Goal: Connect with others: Connect with others

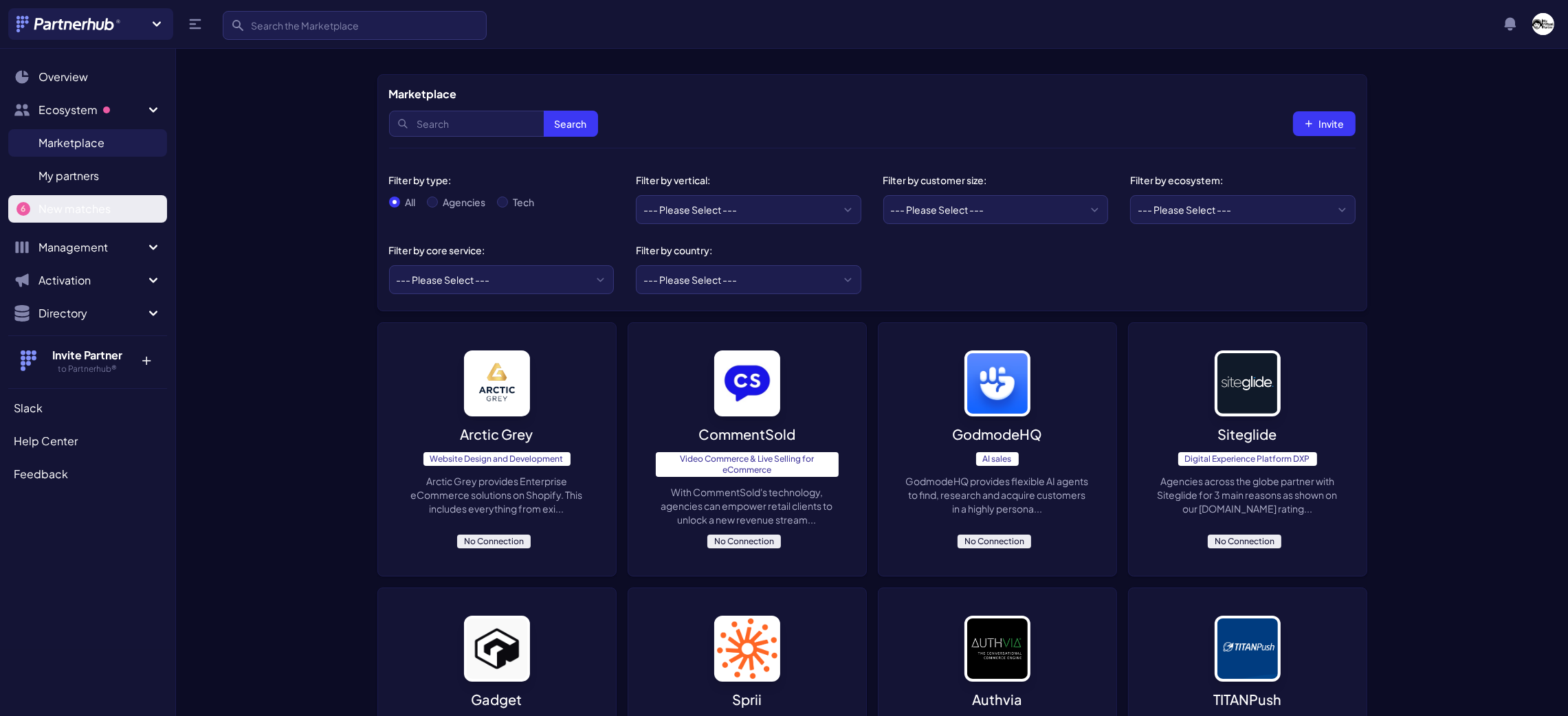
drag, startPoint x: 86, startPoint y: 214, endPoint x: 129, endPoint y: 218, distance: 43.2
click at [87, 213] on span "New matches" at bounding box center [74, 209] width 72 height 16
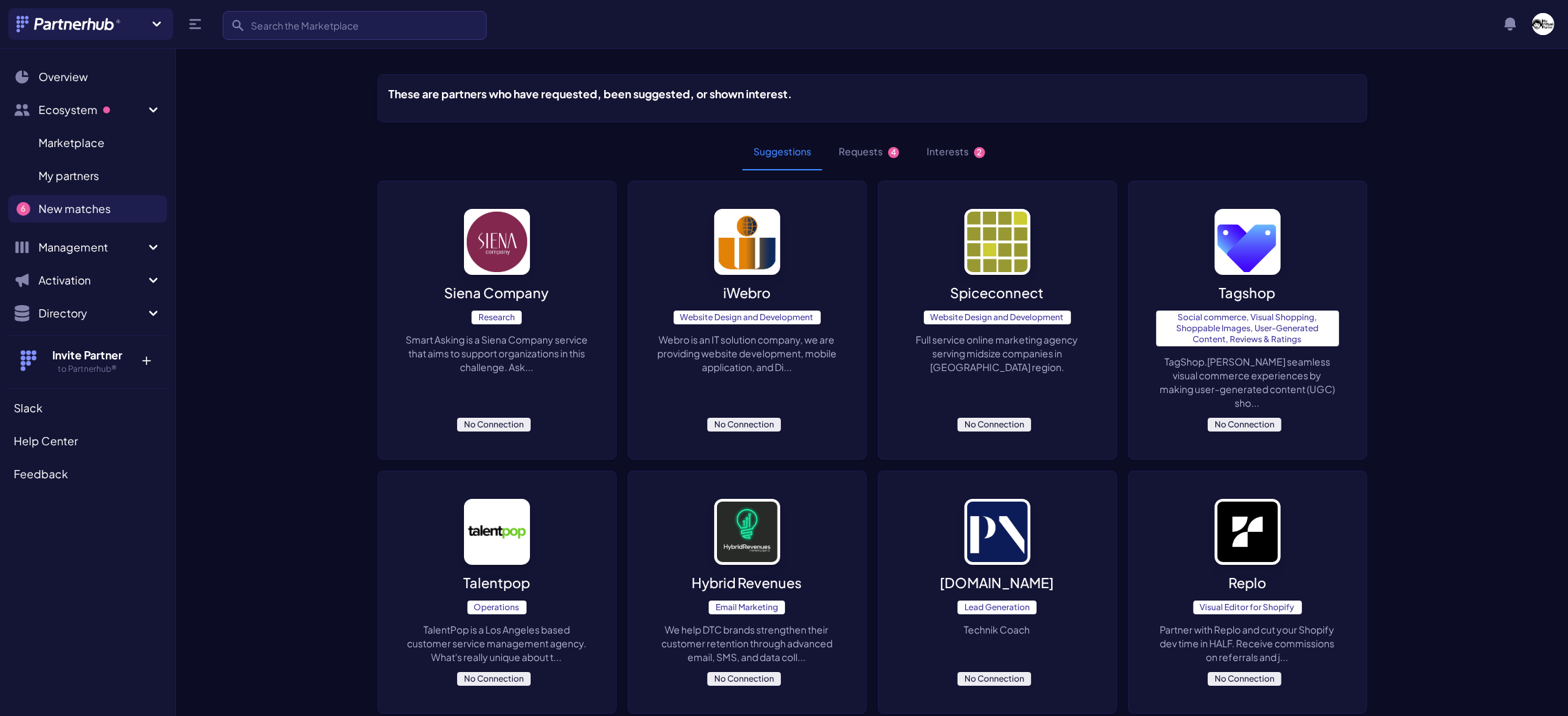
click at [855, 147] on button "Requests 4" at bounding box center [869, 152] width 83 height 37
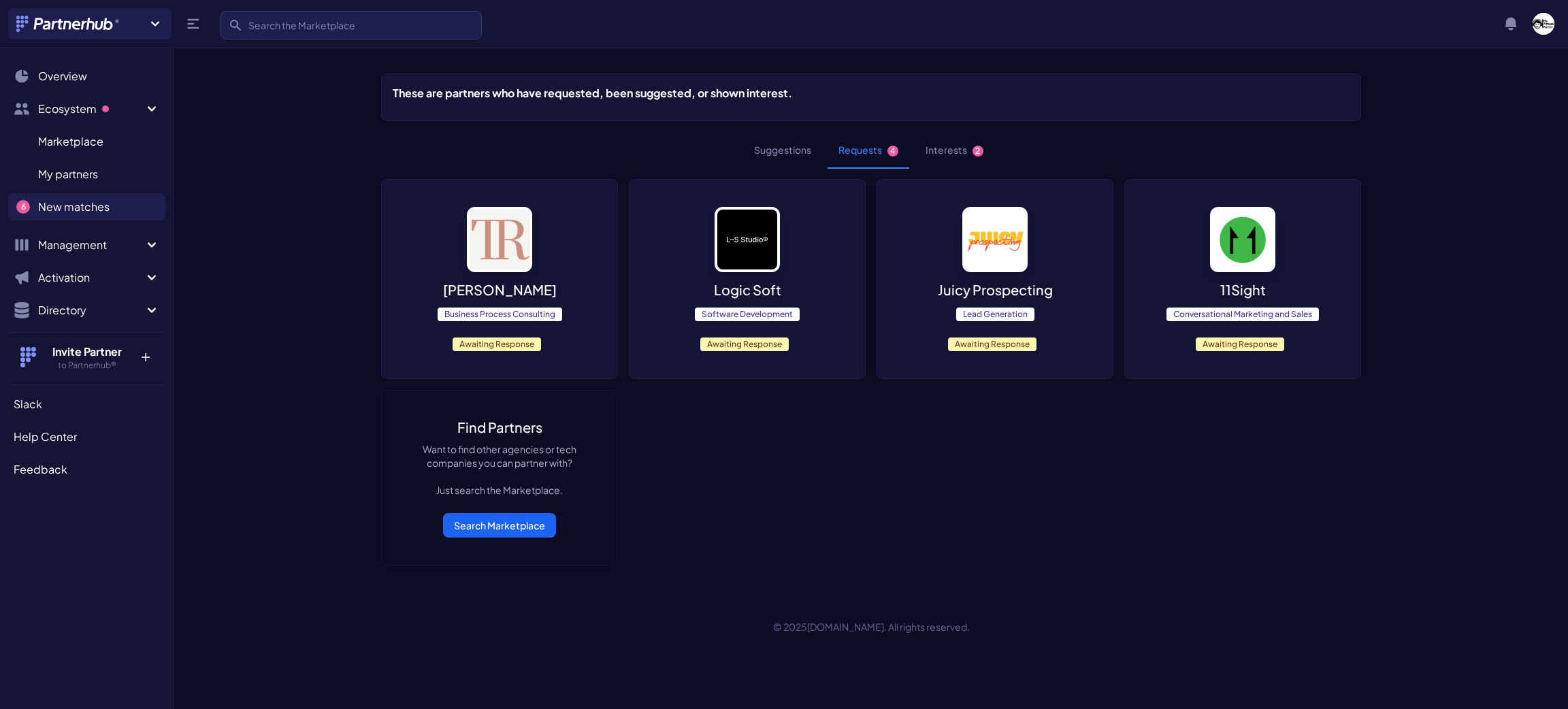
click at [488, 237] on img at bounding box center [499, 240] width 66 height 66
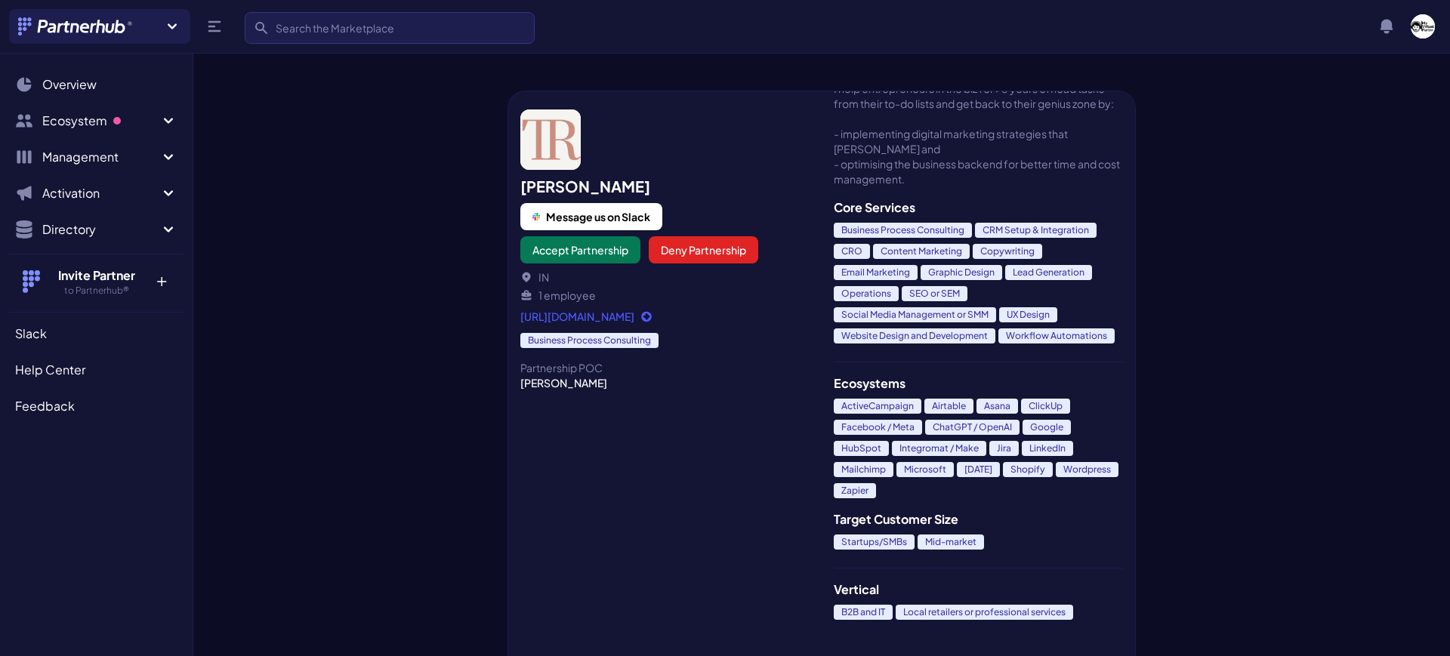
scroll to position [125, 0]
click at [613, 215] on span "Message us on Slack" at bounding box center [598, 216] width 104 height 15
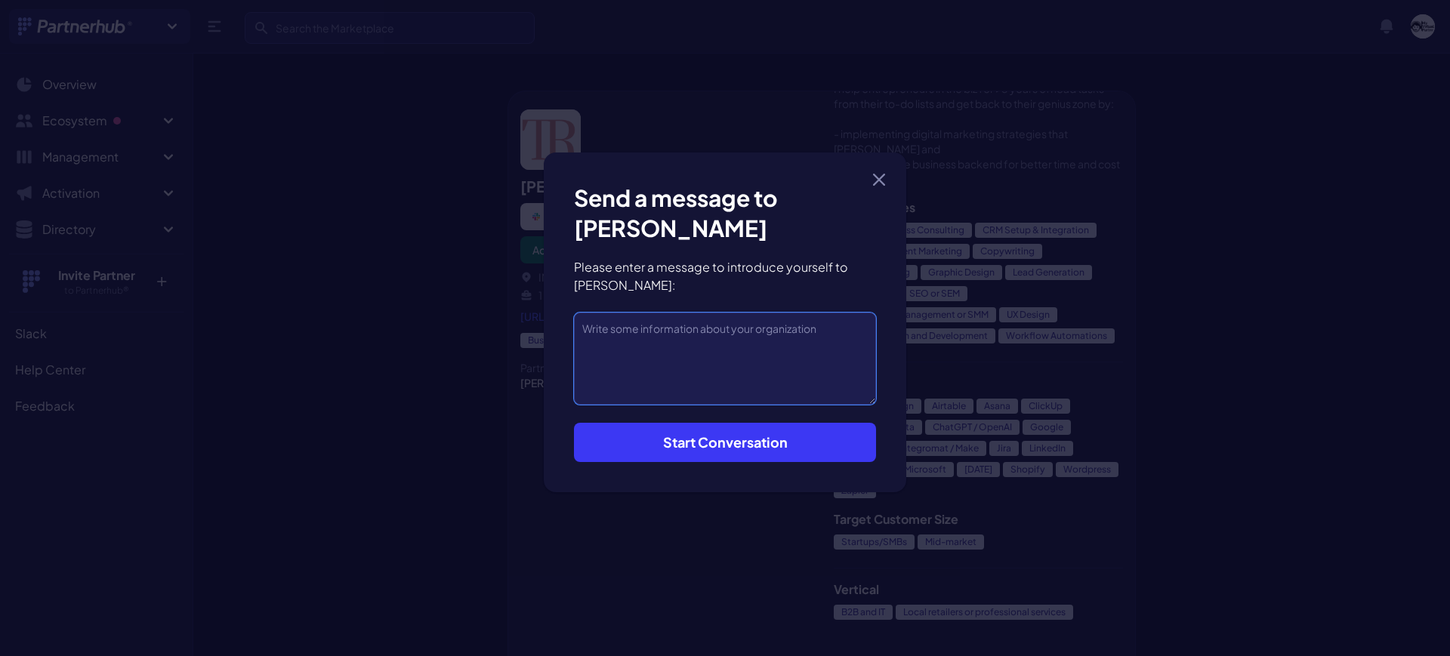
click at [626, 332] on textarea at bounding box center [725, 359] width 302 height 92
click at [882, 186] on button "Close modal" at bounding box center [879, 180] width 24 height 24
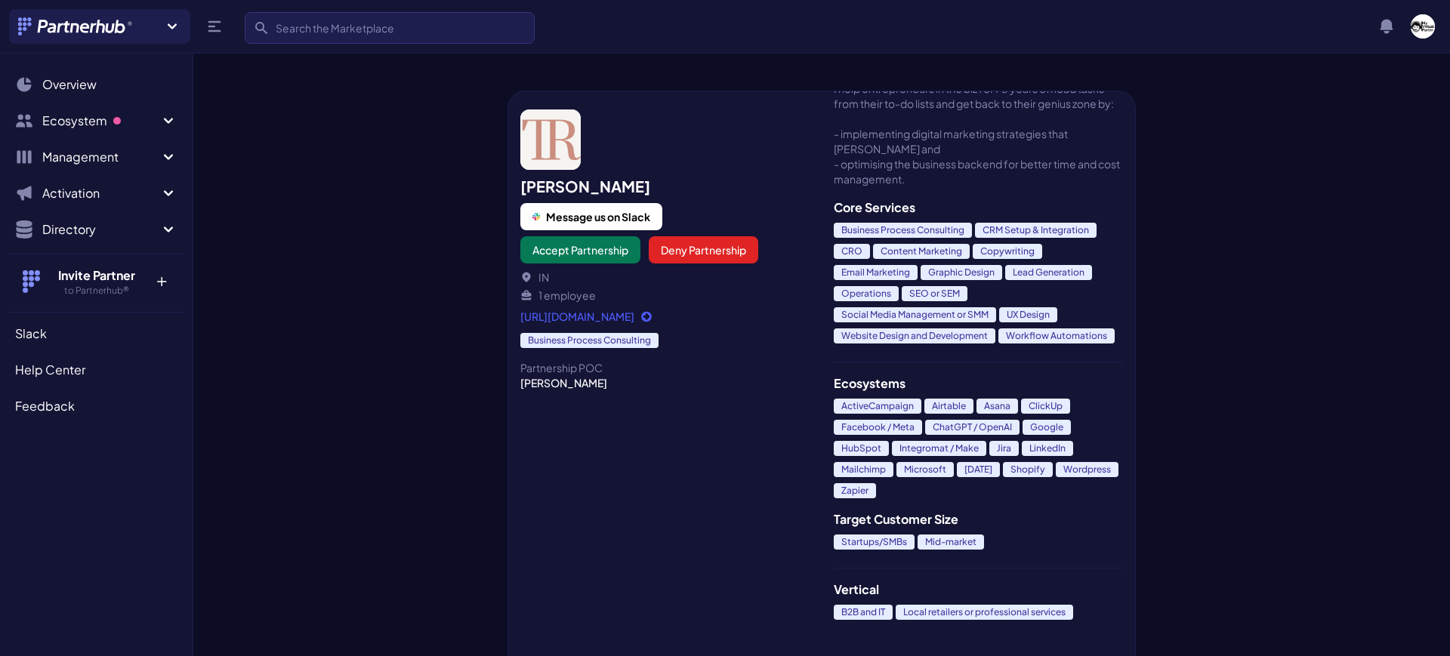
click at [610, 323] on link "https://trashika.com/" at bounding box center [665, 316] width 289 height 15
